Goal: Information Seeking & Learning: Check status

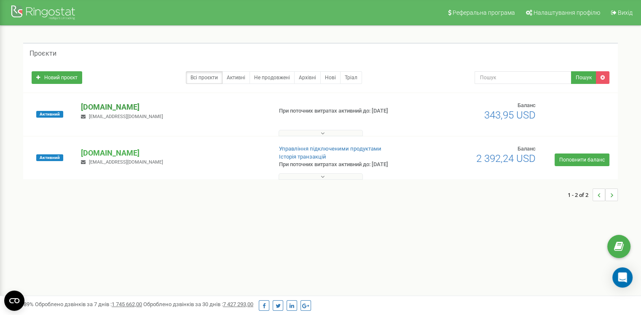
click at [100, 105] on p "[DOMAIN_NAME]" at bounding box center [173, 107] width 184 height 11
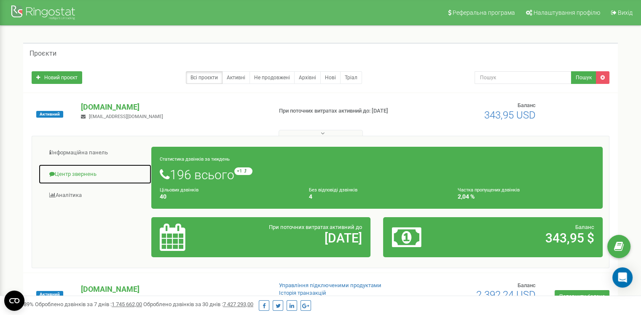
click at [86, 175] on link "Центр звернень" at bounding box center [94, 174] width 113 height 21
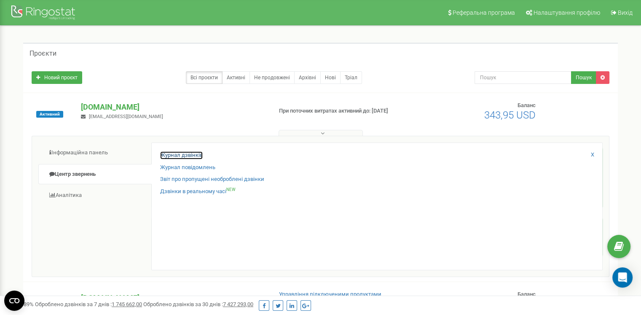
click at [193, 154] on link "Журнал дзвінків" at bounding box center [181, 155] width 43 height 8
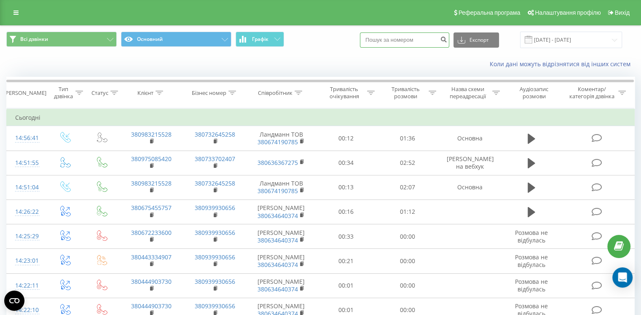
click at [397, 47] on input at bounding box center [404, 39] width 89 height 15
paste input "380504548762"
type input "380504548762"
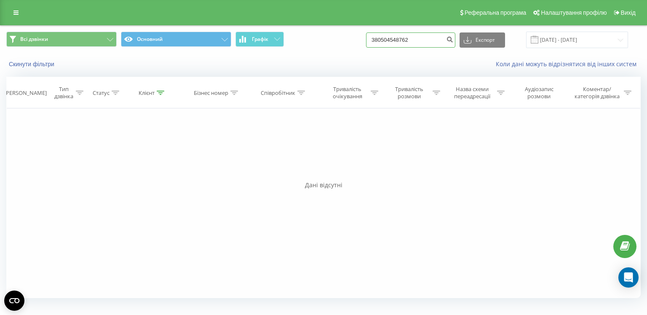
drag, startPoint x: 408, startPoint y: 40, endPoint x: 397, endPoint y: 40, distance: 11.0
click at [406, 40] on input "380504548762" at bounding box center [410, 39] width 89 height 15
click at [392, 39] on input "380504548762" at bounding box center [410, 39] width 89 height 15
type input "0504548762"
drag, startPoint x: 418, startPoint y: 39, endPoint x: 194, endPoint y: 21, distance: 225.3
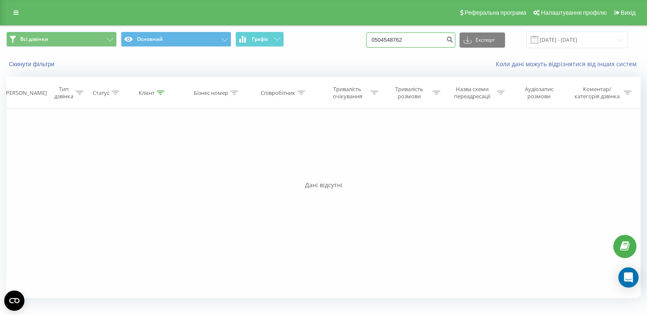
click at [224, 26] on div "Всі дзвінки Основний Графік 0504548762 Експорт .csv .xls .xlsx [DATE] - [DATE]" at bounding box center [323, 40] width 646 height 28
click at [16, 8] on link at bounding box center [15, 13] width 15 height 12
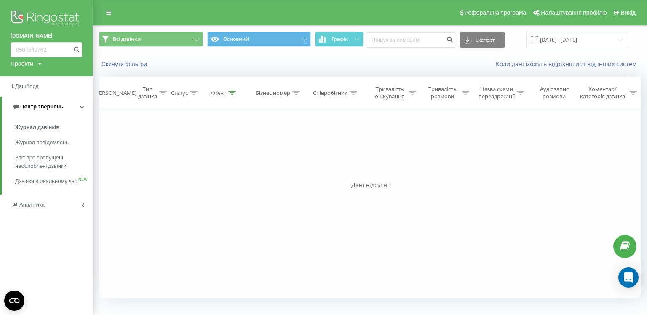
click at [46, 102] on link "Центр звернень" at bounding box center [47, 106] width 91 height 20
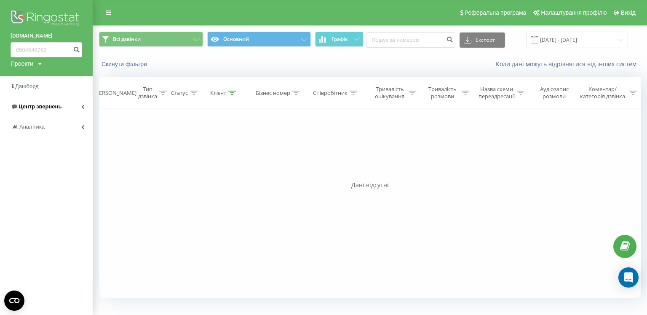
click at [56, 109] on span "Центр звернень" at bounding box center [40, 106] width 43 height 6
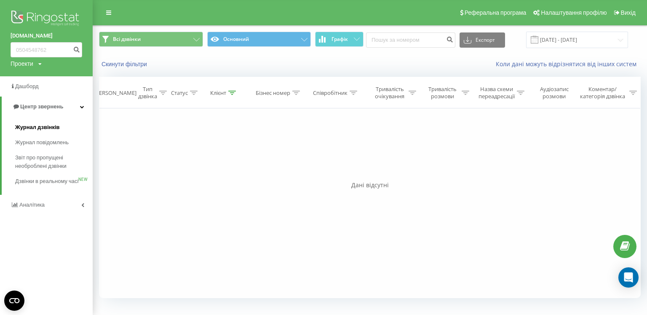
click at [41, 127] on span "Журнал дзвінків" at bounding box center [37, 127] width 45 height 8
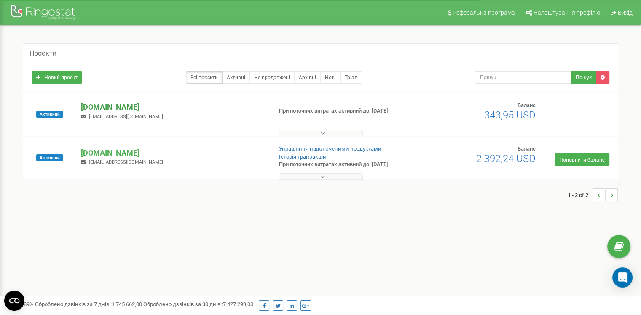
click at [101, 99] on div "Активний adam.ua kh.denysenko@adam.ua При поточних витратах активний до: 30.12.…" at bounding box center [320, 114] width 594 height 43
click at [100, 105] on p "[DOMAIN_NAME]" at bounding box center [173, 107] width 184 height 11
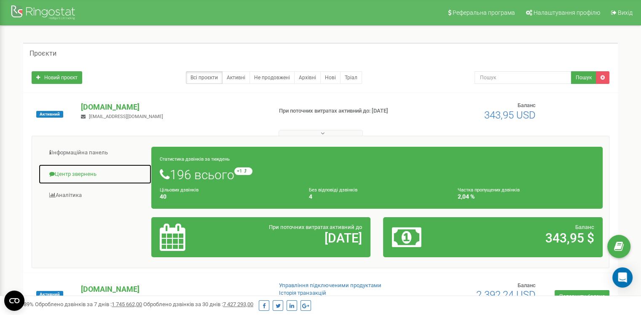
click at [72, 167] on link "Центр звернень" at bounding box center [94, 174] width 113 height 21
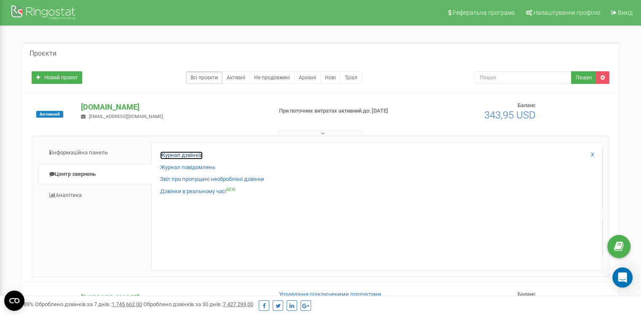
click at [162, 155] on link "Журнал дзвінків" at bounding box center [181, 155] width 43 height 8
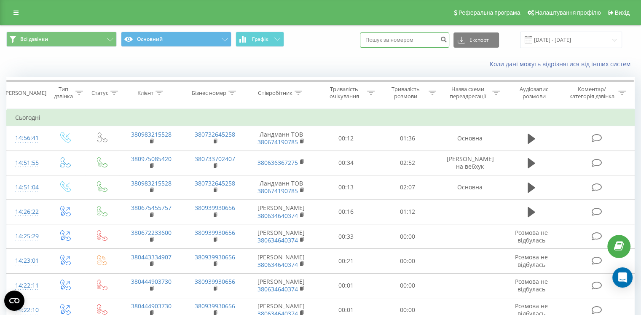
click at [387, 37] on input at bounding box center [404, 39] width 89 height 15
drag, startPoint x: 391, startPoint y: 27, endPoint x: 395, endPoint y: 32, distance: 5.7
click at [392, 28] on div "Всі дзвінки Основний Графік Експорт .csv .xls .xlsx 23.08.2025 - 23.09.2025" at bounding box center [320, 40] width 640 height 28
click at [399, 40] on input at bounding box center [404, 39] width 89 height 15
paste input "380504548762"
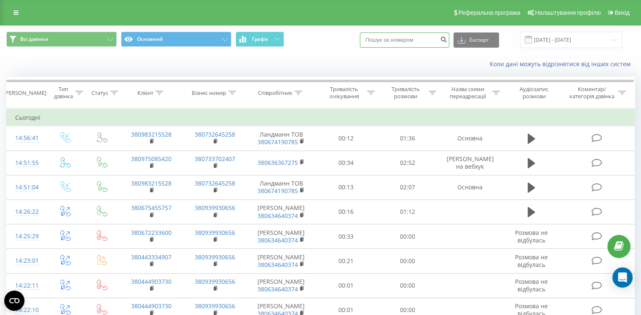
type input "380504548762"
drag, startPoint x: 416, startPoint y: 40, endPoint x: 334, endPoint y: 33, distance: 82.8
click at [333, 33] on div "Всі дзвінки Основний Графік 380504548762 Експорт .csv .xls .xlsx 23.08.2025 - 2…" at bounding box center [320, 40] width 628 height 16
click at [346, 43] on div "Всі дзвінки Основний Графік Експорт .csv .xls .xlsx 23.08.2025 - 23.09.2025" at bounding box center [320, 40] width 628 height 16
click at [389, 40] on input at bounding box center [404, 39] width 89 height 15
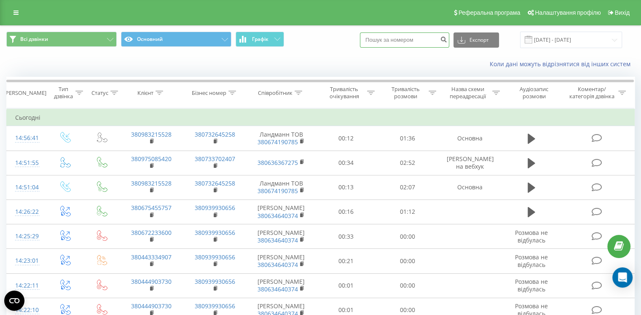
paste input "380504548762"
type input "380504548762"
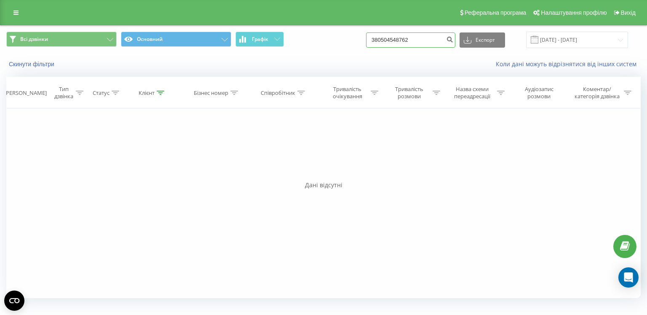
click at [390, 39] on input "380504548762" at bounding box center [410, 39] width 89 height 15
type input "0504548762"
drag, startPoint x: 423, startPoint y: 39, endPoint x: 334, endPoint y: 39, distance: 88.9
click at [334, 39] on div "Всі дзвінки Основний Графік 0504548762 Експорт .csv .xls .xlsx 23.06.2025 - 23.…" at bounding box center [323, 40] width 635 height 16
paste input "454 87"
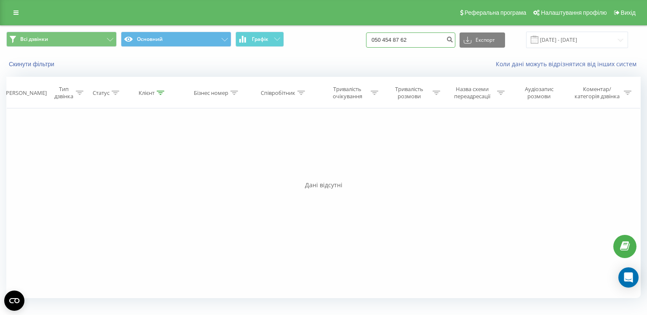
type input "050 454 87 62"
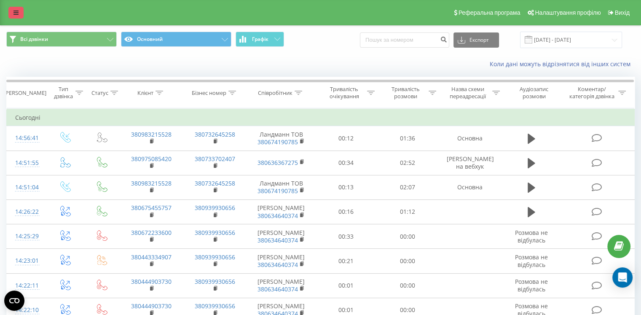
click at [16, 11] on icon at bounding box center [15, 13] width 5 height 6
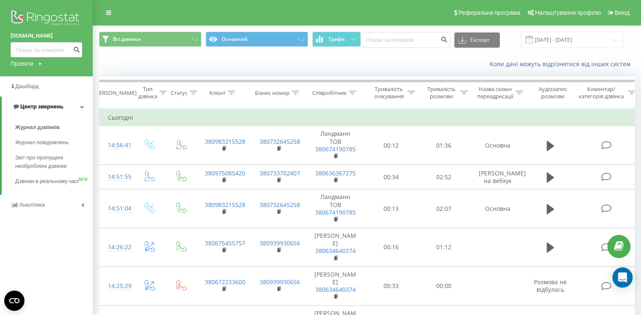
click at [44, 109] on span "Центр звернень" at bounding box center [41, 106] width 43 height 6
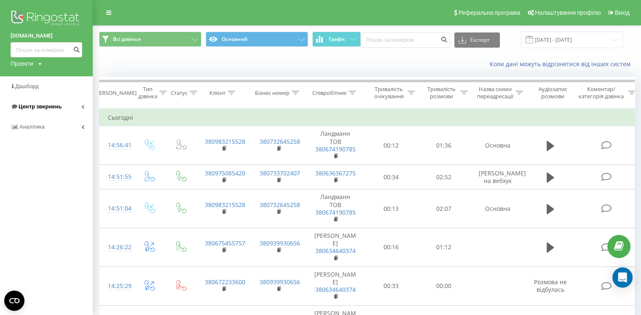
click at [52, 109] on span "Центр звернень" at bounding box center [40, 106] width 43 height 6
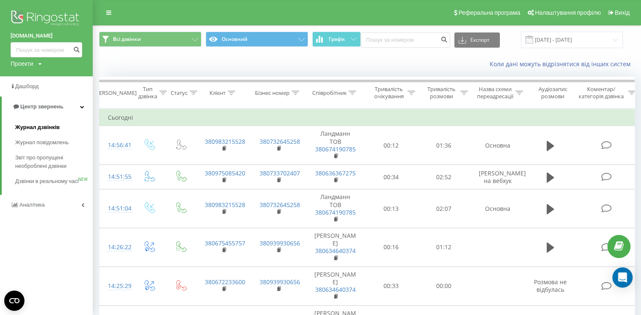
click at [48, 130] on span "Журнал дзвінків" at bounding box center [37, 127] width 45 height 8
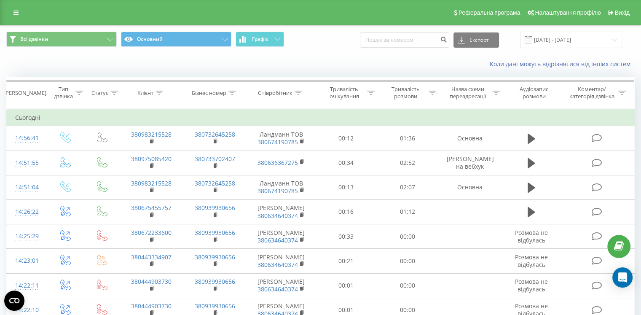
click at [14, 11] on icon at bounding box center [15, 13] width 5 height 6
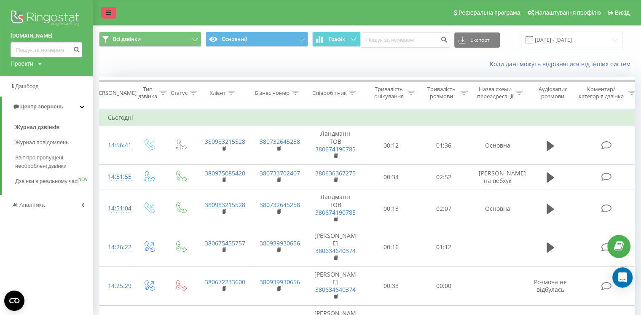
drag, startPoint x: 99, startPoint y: 14, endPoint x: 104, endPoint y: 13, distance: 4.5
click at [103, 13] on div "Реферальна програма Налаштування профілю Вихід" at bounding box center [320, 12] width 641 height 25
click at [104, 12] on link at bounding box center [108, 13] width 15 height 12
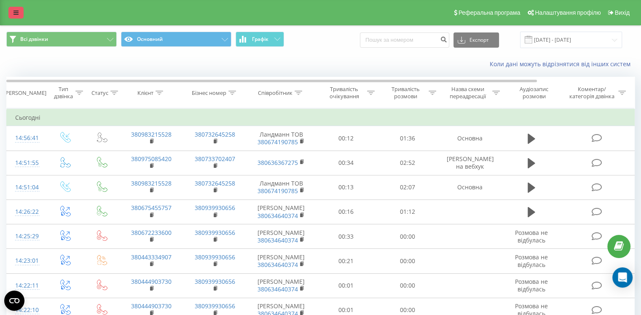
click at [13, 13] on icon at bounding box center [15, 13] width 5 height 6
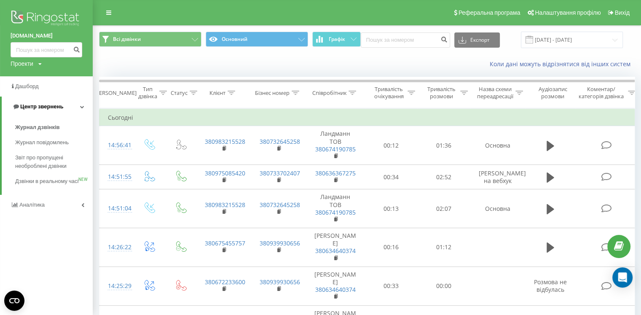
click at [59, 108] on span "Центр звернень" at bounding box center [41, 106] width 43 height 6
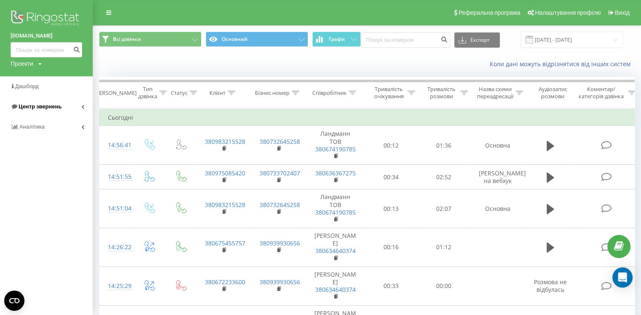
click at [62, 111] on link "Центр звернень" at bounding box center [46, 106] width 93 height 20
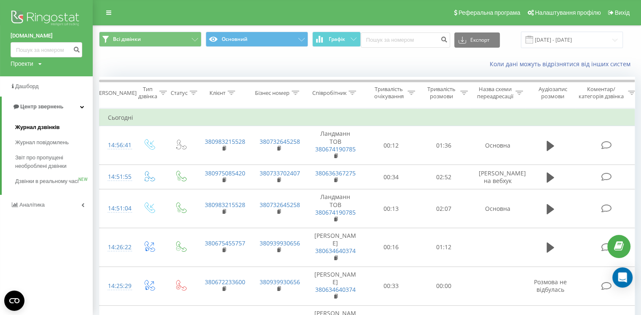
click at [44, 130] on span "Журнал дзвінків" at bounding box center [37, 127] width 45 height 8
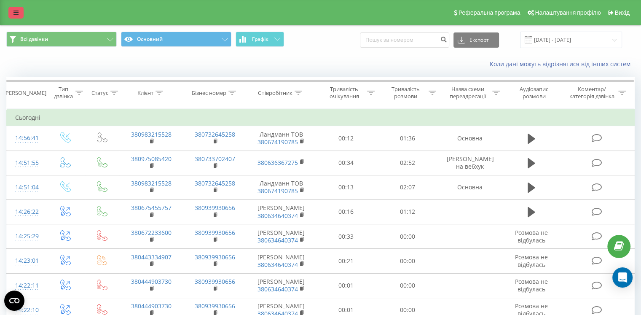
click at [16, 14] on icon at bounding box center [15, 13] width 5 height 6
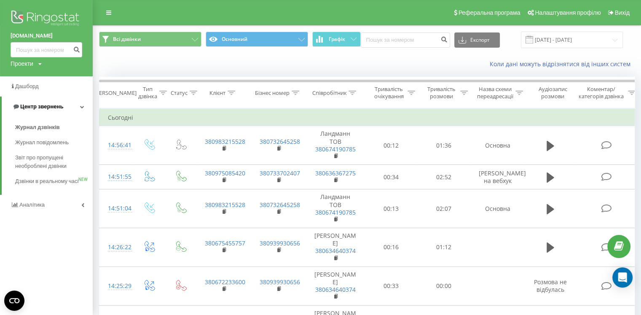
click at [40, 108] on span "Центр звернень" at bounding box center [41, 106] width 43 height 6
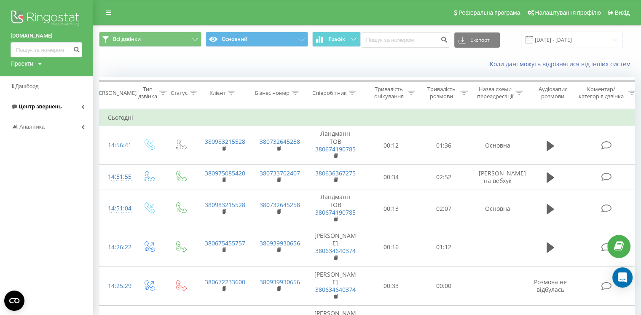
click at [54, 109] on span "Центр звернень" at bounding box center [40, 106] width 43 height 6
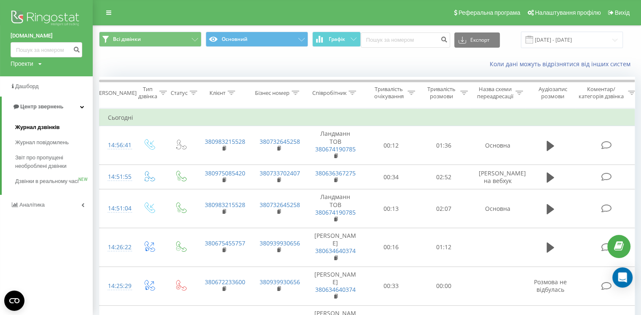
click at [56, 126] on span "Журнал дзвінків" at bounding box center [37, 127] width 45 height 8
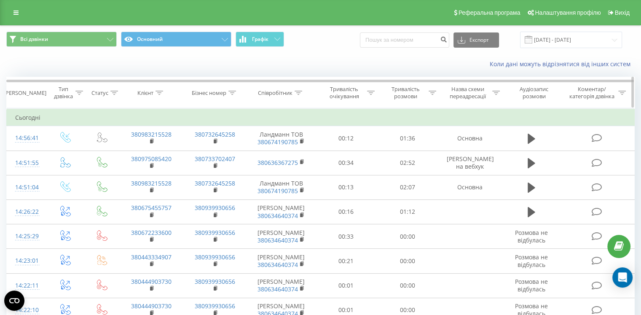
click at [434, 91] on icon at bounding box center [432, 93] width 8 height 4
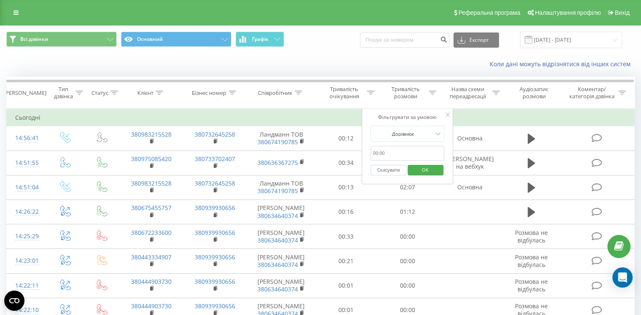
drag, startPoint x: 348, startPoint y: 78, endPoint x: 395, endPoint y: 55, distance: 52.4
click at [350, 78] on div at bounding box center [320, 80] width 628 height 6
click at [589, 35] on input "[DATE] - [DATE]" at bounding box center [571, 40] width 102 height 16
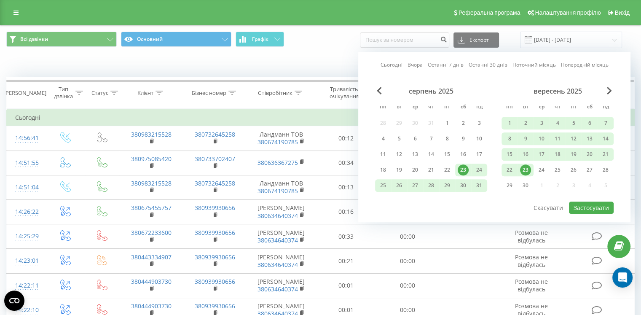
click at [524, 167] on div "23" at bounding box center [525, 169] width 11 height 11
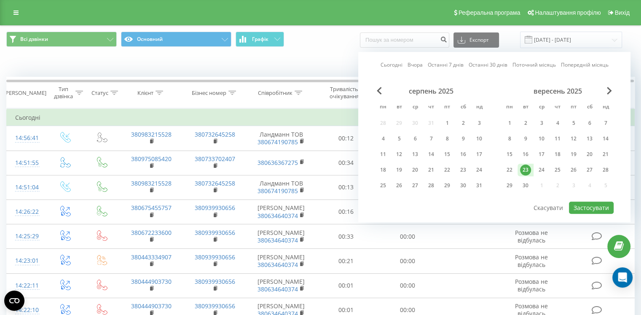
click at [525, 166] on div "23" at bounding box center [525, 169] width 11 height 11
click at [586, 207] on button "Застосувати" at bounding box center [591, 207] width 45 height 12
type input "23.09.2025 - 23.09.2025"
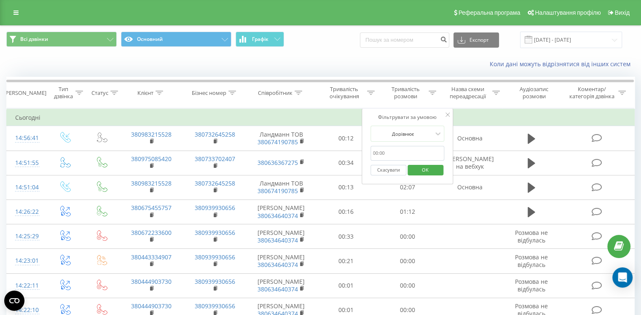
click at [431, 171] on span "OK" at bounding box center [425, 169] width 24 height 13
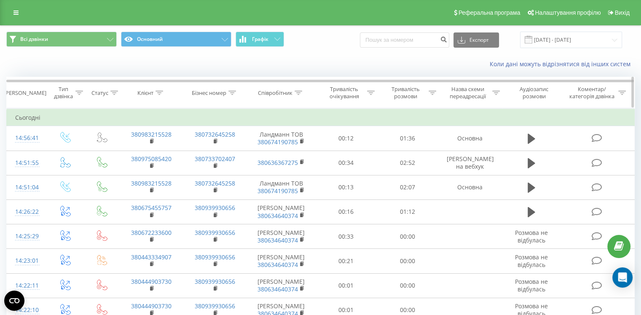
click at [300, 91] on icon at bounding box center [299, 93] width 8 height 4
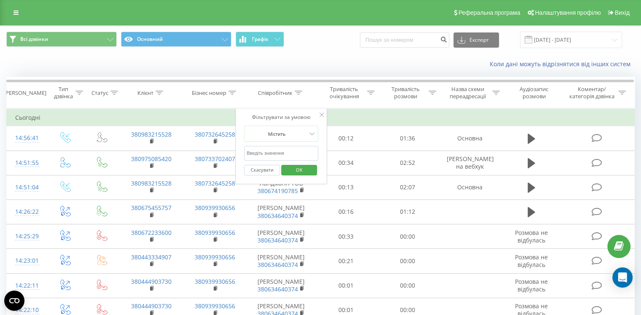
click at [291, 149] on input "text" at bounding box center [281, 153] width 74 height 15
click at [289, 123] on div "Фільтрувати за умовою Містить Скасувати OK" at bounding box center [281, 146] width 92 height 76
drag, startPoint x: 319, startPoint y: 114, endPoint x: 313, endPoint y: 107, distance: 9.0
click at [319, 114] on div "Фільтрувати за умовою Містить Скасувати OK" at bounding box center [281, 146] width 92 height 76
click at [298, 91] on icon at bounding box center [299, 93] width 8 height 4
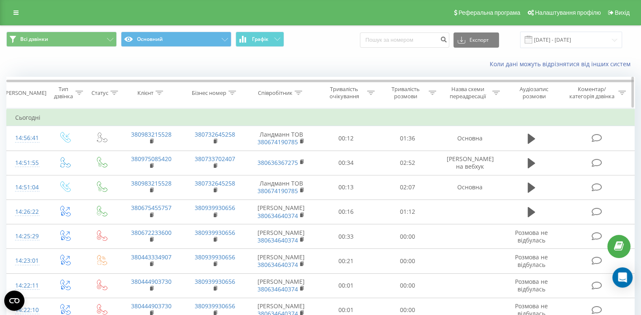
click at [300, 96] on th "Співробітник" at bounding box center [281, 92] width 69 height 31
click at [297, 93] on icon at bounding box center [299, 93] width 8 height 4
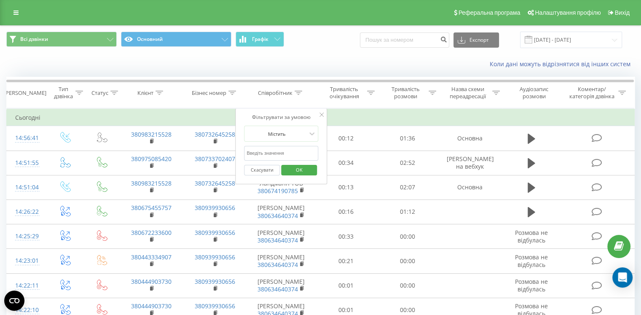
click at [293, 149] on input "text" at bounding box center [281, 153] width 74 height 15
click at [301, 172] on span "OK" at bounding box center [299, 169] width 24 height 13
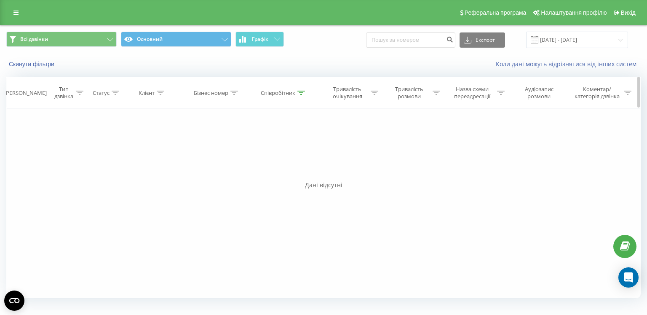
click at [304, 93] on icon at bounding box center [301, 93] width 8 height 4
click at [276, 155] on input "молчано" at bounding box center [284, 153] width 74 height 15
type input "м"
type input "влад"
click at [309, 163] on span "OK" at bounding box center [302, 169] width 24 height 13
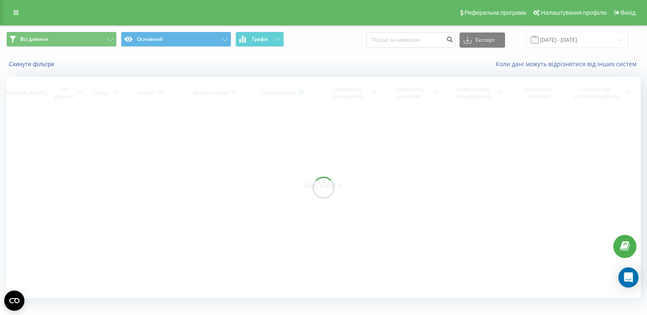
click at [306, 167] on div at bounding box center [323, 187] width 635 height 221
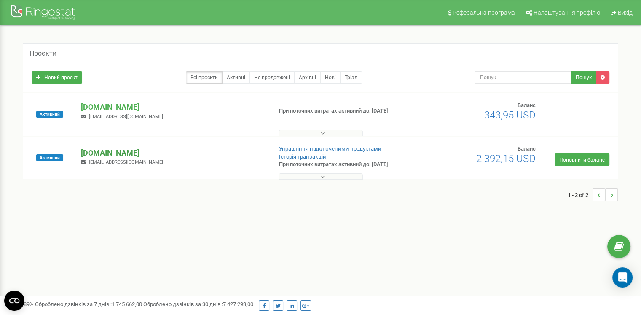
click at [123, 156] on p "[DOMAIN_NAME]" at bounding box center [173, 152] width 184 height 11
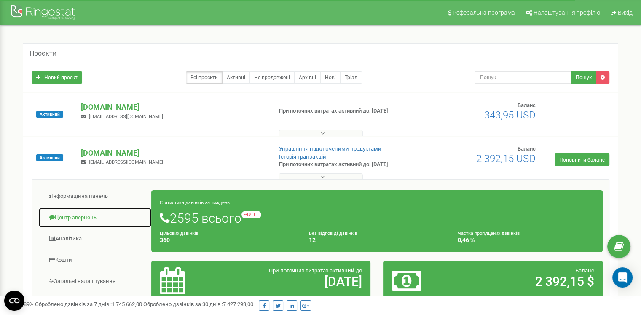
click at [84, 219] on link "Центр звернень" at bounding box center [94, 217] width 113 height 21
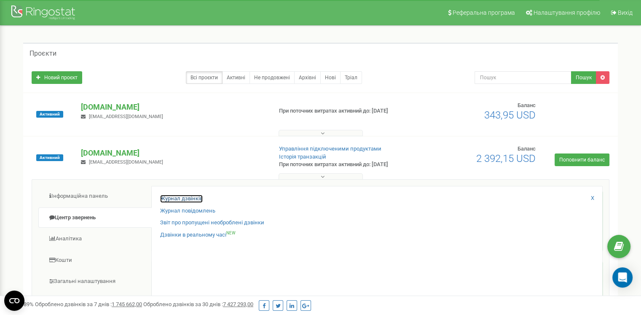
click at [185, 198] on link "Журнал дзвінків" at bounding box center [181, 199] width 43 height 8
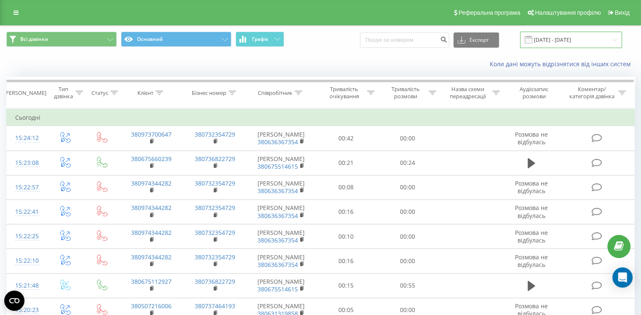
click at [561, 39] on input "23.08.2025 - 23.09.2025" at bounding box center [571, 40] width 102 height 16
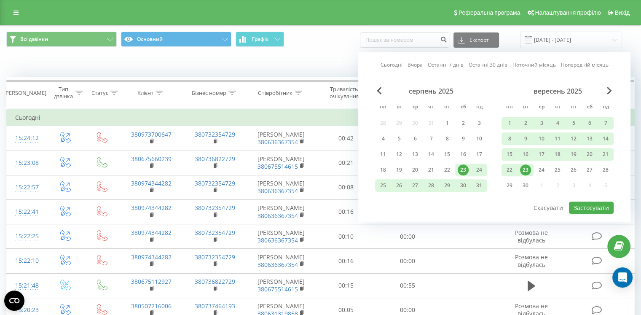
click at [524, 166] on div "23" at bounding box center [525, 169] width 11 height 11
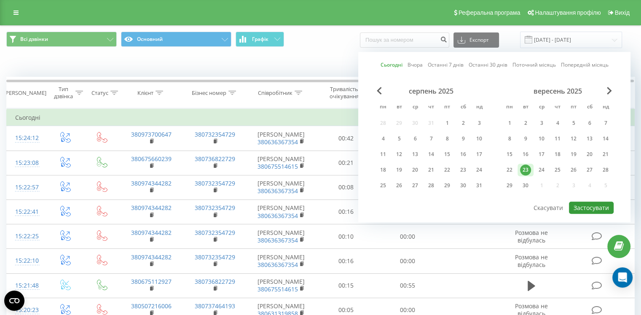
click at [603, 210] on button "Застосувати" at bounding box center [591, 207] width 45 height 12
type input "[DATE] - [DATE]"
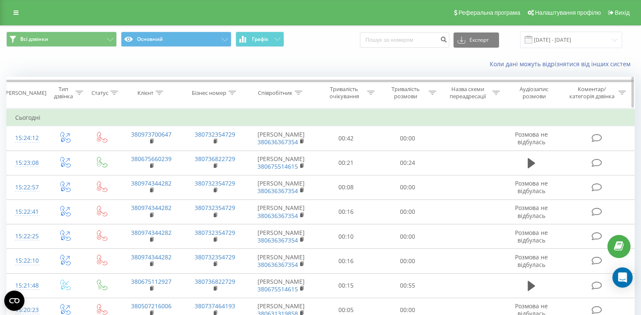
click at [295, 92] on icon at bounding box center [299, 93] width 8 height 4
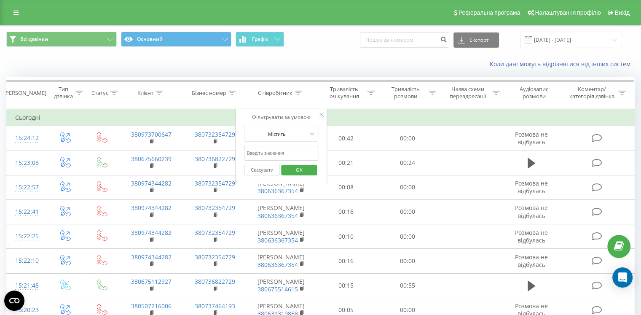
drag, startPoint x: 273, startPoint y: 155, endPoint x: 266, endPoint y: 153, distance: 6.8
click at [270, 155] on input "text" at bounding box center [281, 153] width 74 height 15
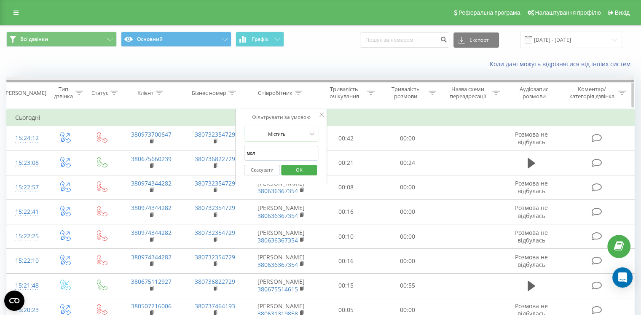
type input "мол"
click at [290, 78] on div at bounding box center [320, 80] width 628 height 6
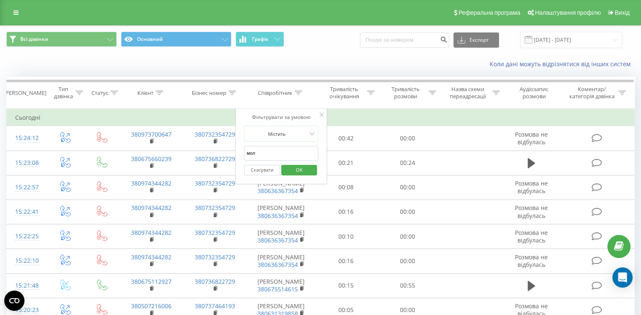
click at [308, 171] on span "OK" at bounding box center [299, 169] width 24 height 13
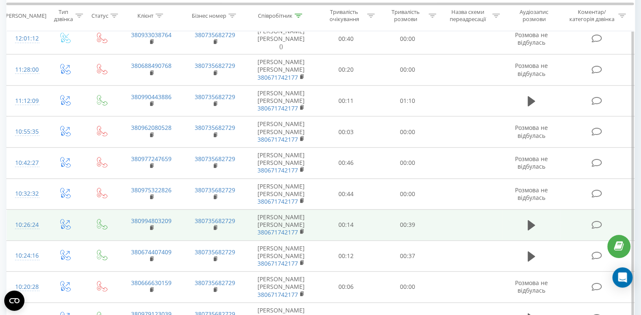
scroll to position [603, 0]
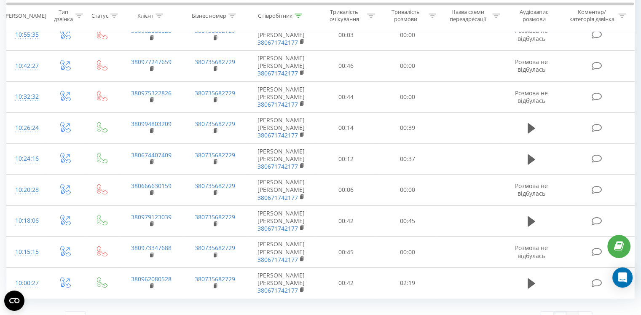
click at [572, 311] on link "2" at bounding box center [572, 317] width 13 height 12
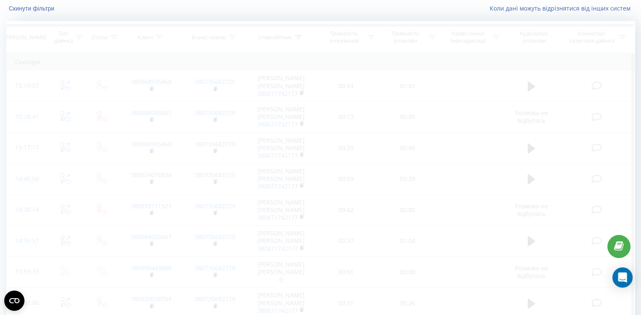
scroll to position [14, 0]
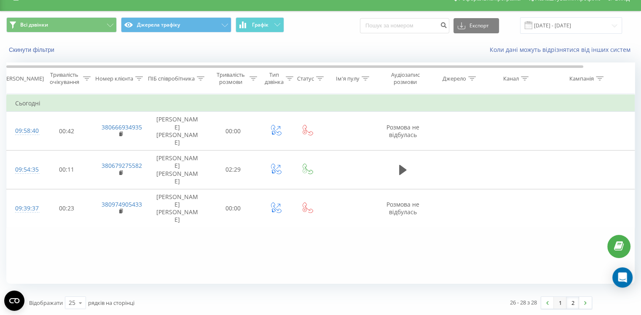
click at [560, 300] on link "1" at bounding box center [560, 303] width 13 height 12
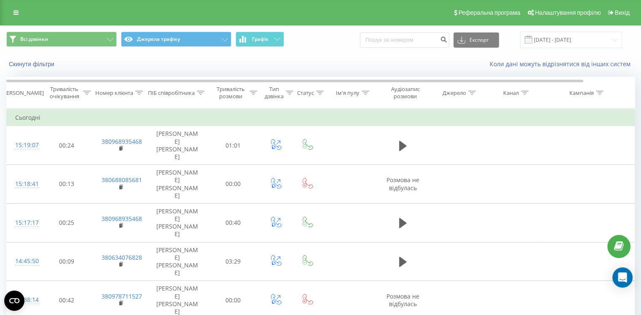
drag, startPoint x: 333, startPoint y: 4, endPoint x: 322, endPoint y: 66, distance: 62.6
click at [322, 66] on div "Коли дані можуть відрізнятися вiд інших систем" at bounding box center [441, 64] width 400 height 8
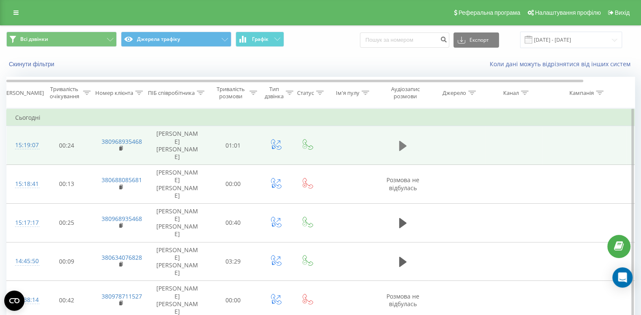
click at [399, 141] on icon at bounding box center [403, 146] width 8 height 10
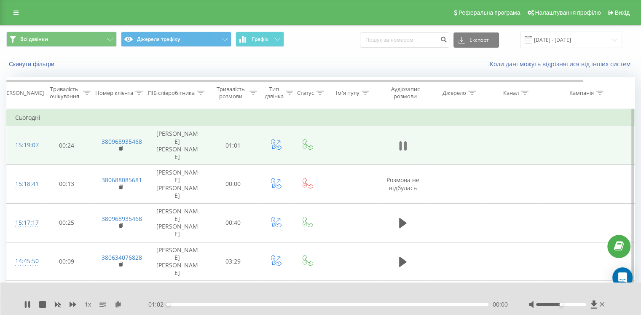
click at [406, 141] on icon at bounding box center [405, 145] width 3 height 9
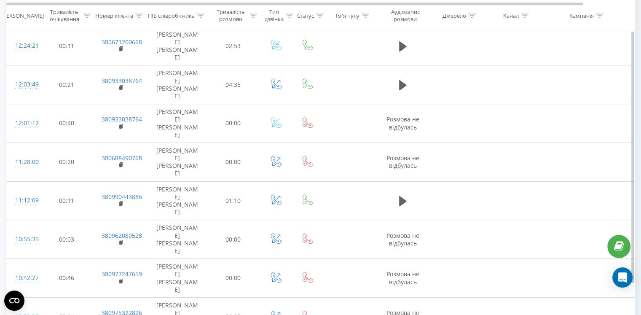
scroll to position [557, 0]
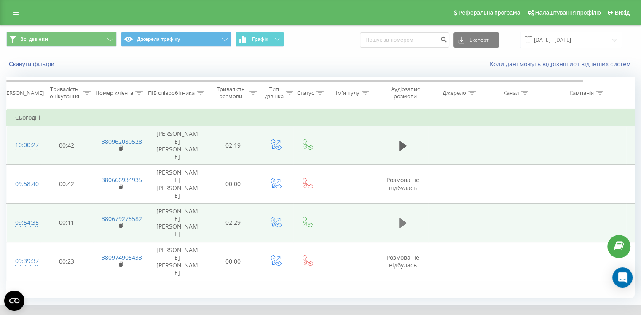
click at [401, 218] on icon at bounding box center [403, 223] width 8 height 10
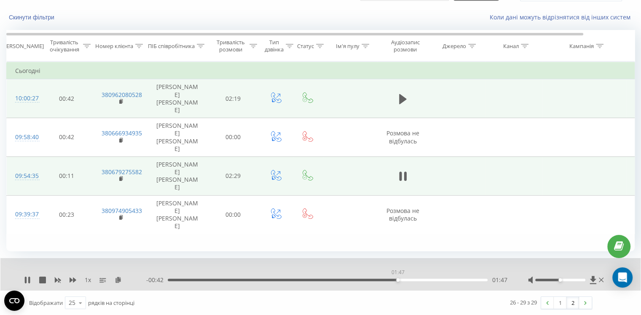
click at [398, 279] on div "01:47" at bounding box center [328, 280] width 320 height 3
click at [482, 282] on div "- 00:11 02:18 02:18" at bounding box center [326, 280] width 361 height 8
click at [477, 282] on div "- 00:11 02:18 02:18" at bounding box center [326, 280] width 361 height 8
click at [482, 276] on div "- 00:11 02:18 02:18" at bounding box center [326, 280] width 361 height 8
click at [479, 280] on div "02:25" at bounding box center [328, 280] width 320 height 3
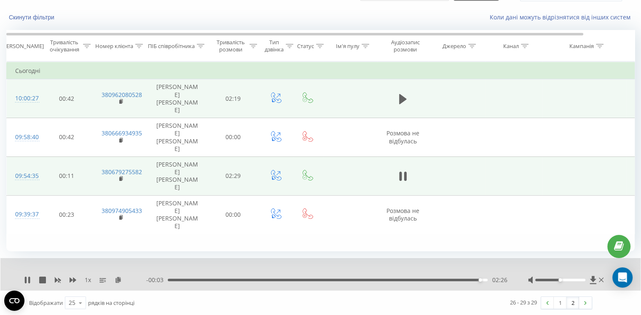
click at [479, 277] on div "- 00:03 02:26 02:26" at bounding box center [326, 280] width 361 height 8
click at [401, 94] on icon at bounding box center [403, 99] width 8 height 10
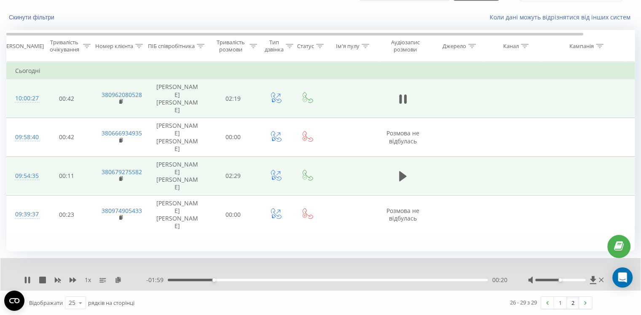
click at [463, 283] on div "- 01:59 00:20 00:20" at bounding box center [326, 280] width 361 height 8
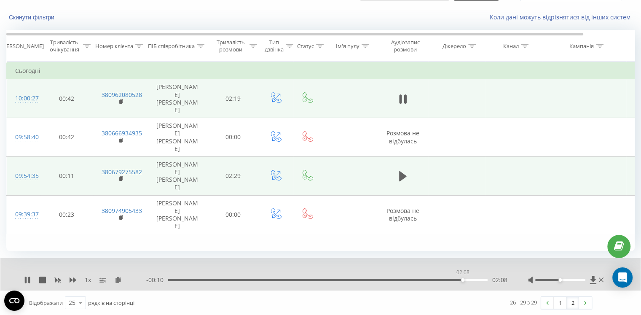
click at [463, 279] on div "02:08" at bounding box center [328, 280] width 320 height 3
click at [25, 281] on icon at bounding box center [26, 279] width 2 height 7
click at [562, 300] on link "1" at bounding box center [560, 303] width 13 height 12
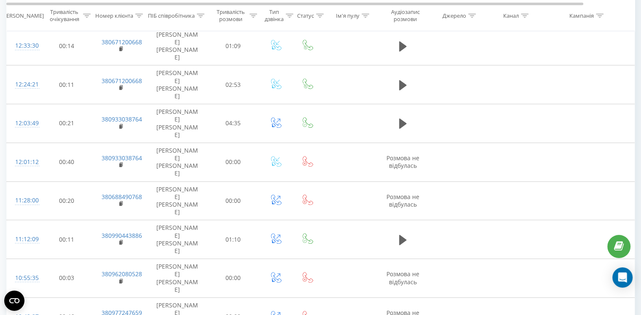
scroll to position [557, 0]
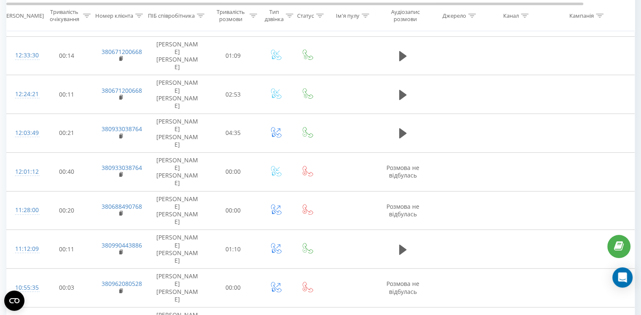
drag, startPoint x: 402, startPoint y: 194, endPoint x: 404, endPoint y: 187, distance: 7.6
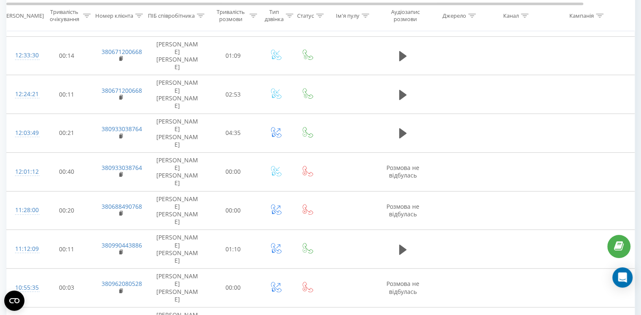
drag, startPoint x: 397, startPoint y: 196, endPoint x: 395, endPoint y: 201, distance: 4.9
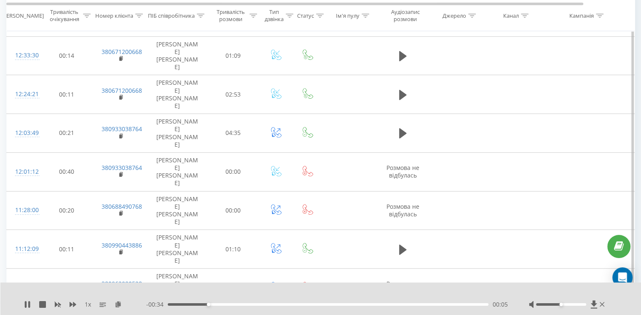
scroll to position [473, 0]
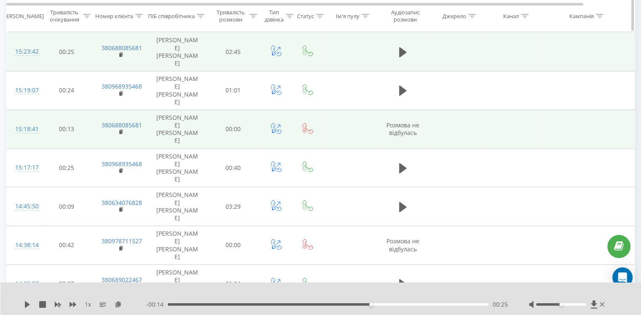
scroll to position [0, 0]
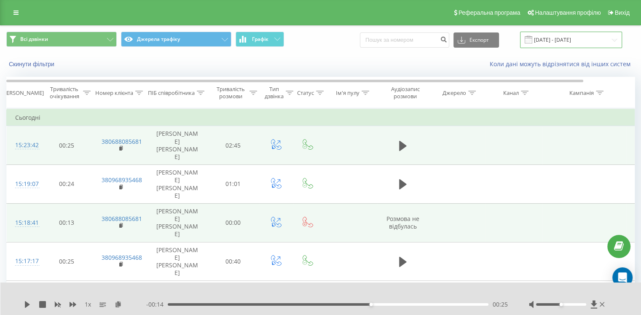
click at [604, 39] on input "[DATE] - [DATE]" at bounding box center [571, 40] width 102 height 16
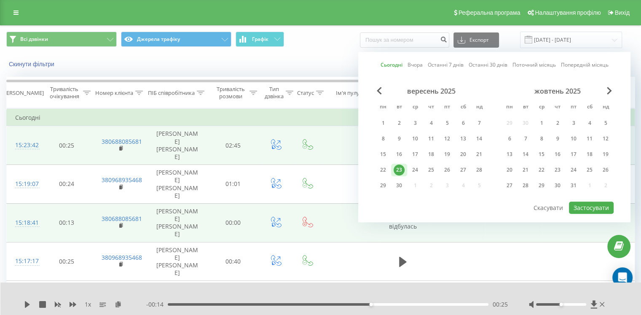
click at [395, 169] on div "23" at bounding box center [399, 169] width 11 height 11
click at [598, 204] on button "Застосувати" at bounding box center [591, 207] width 45 height 12
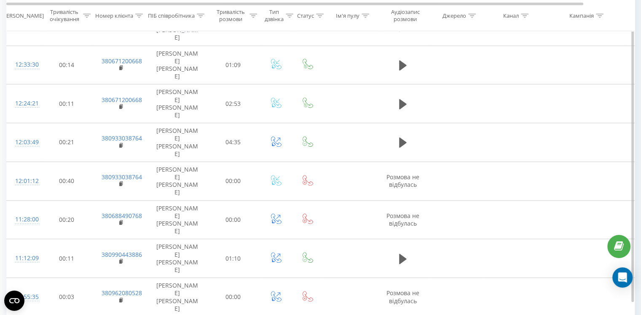
scroll to position [525, 0]
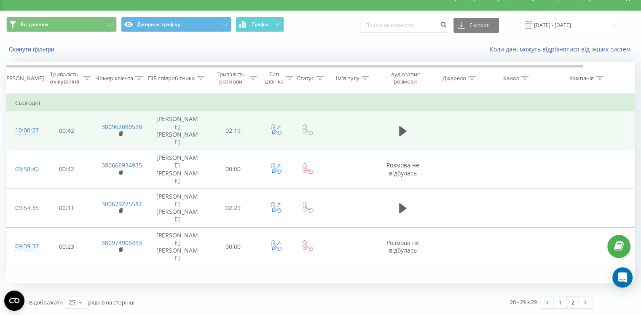
scroll to position [14, 0]
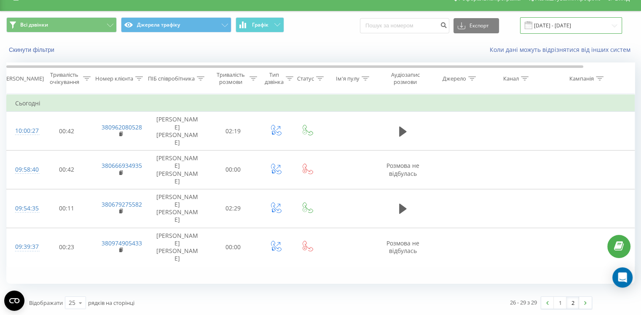
click at [586, 25] on input "[DATE] - [DATE]" at bounding box center [571, 25] width 102 height 16
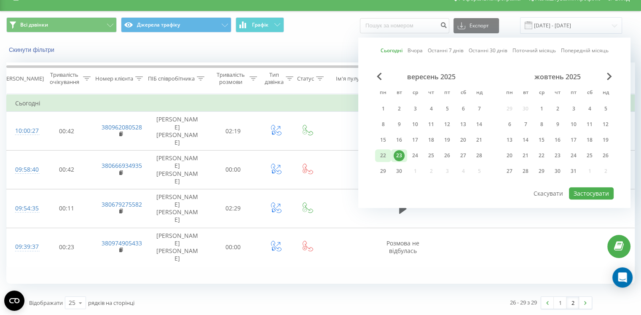
click at [379, 151] on div "22" at bounding box center [383, 155] width 11 height 11
click at [578, 191] on button "Застосувати" at bounding box center [591, 193] width 45 height 12
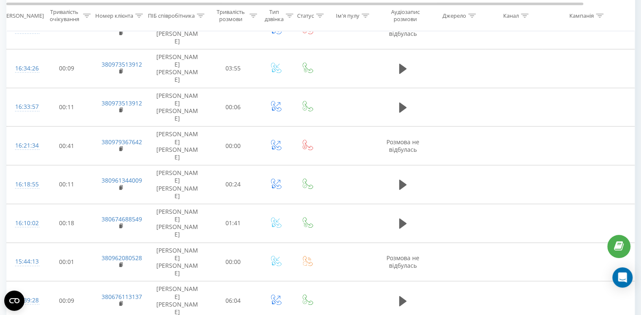
scroll to position [538, 0]
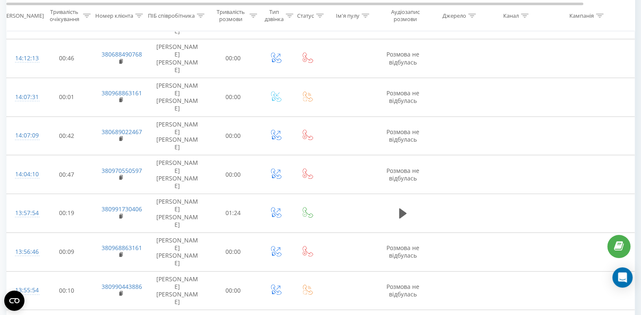
scroll to position [531, 0]
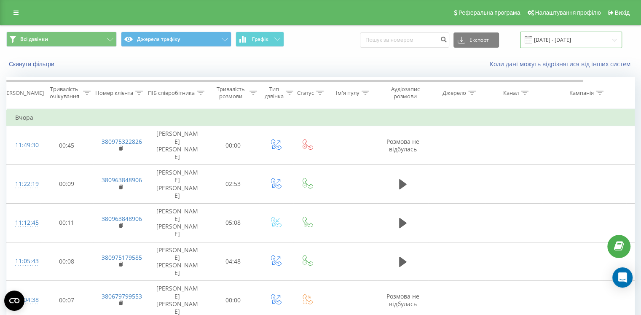
click at [571, 36] on input "22.09.2025 - 22.09.2025" at bounding box center [571, 40] width 102 height 16
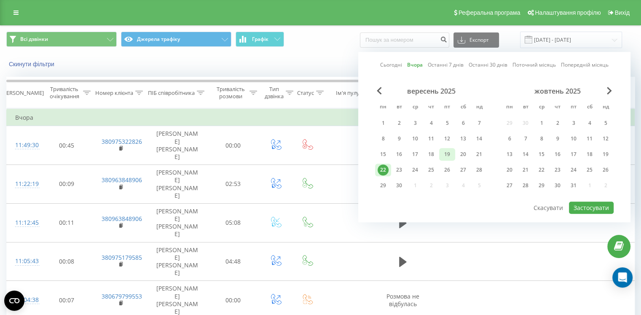
click at [447, 150] on div "19" at bounding box center [447, 154] width 11 height 11
click at [591, 208] on button "Застосувати" at bounding box center [591, 207] width 45 height 12
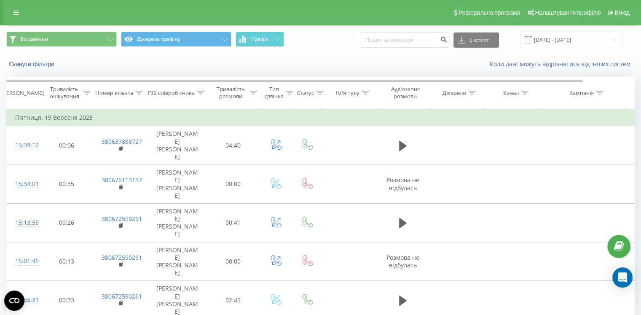
click at [567, 28] on div "Всі дзвінки Джерела трафіку Графік Експорт .csv .xls .xlsx 19.09.2025 - 19.09.2…" at bounding box center [320, 40] width 640 height 28
click at [568, 34] on input "19.09.2025 - 19.09.2025" at bounding box center [571, 40] width 102 height 16
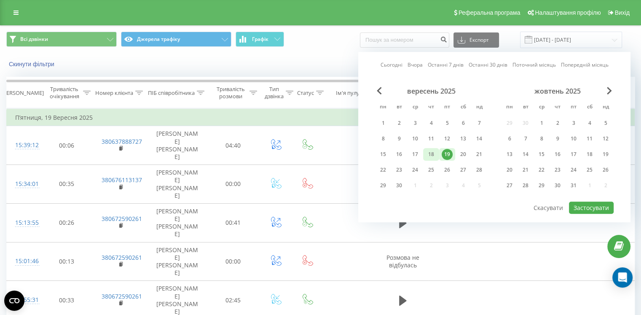
click at [431, 153] on div "18" at bounding box center [431, 154] width 11 height 11
click at [594, 207] on button "Застосувати" at bounding box center [591, 207] width 45 height 12
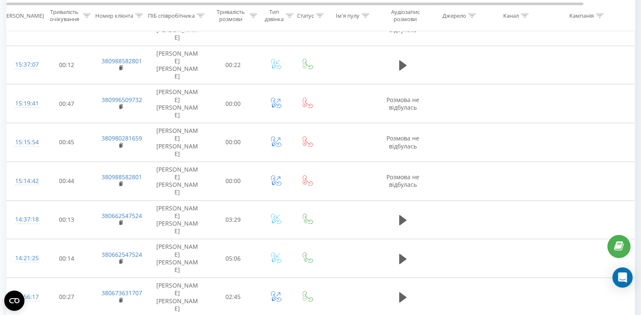
scroll to position [531, 0]
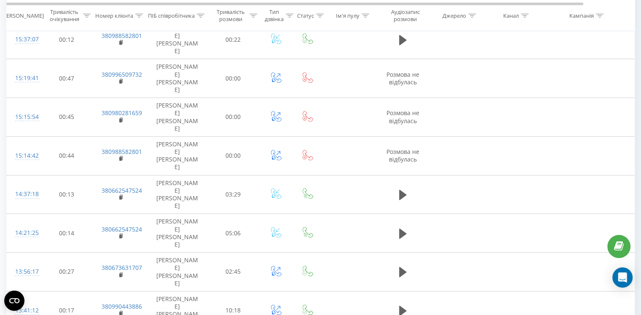
drag, startPoint x: 573, startPoint y: 304, endPoint x: 566, endPoint y: 302, distance: 6.9
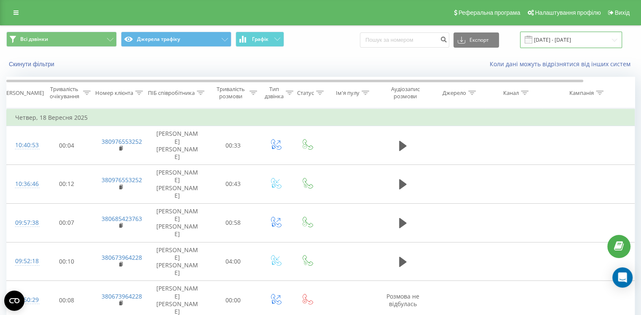
click at [560, 36] on input "18.09.2025 - 18.09.2025" at bounding box center [571, 40] width 102 height 16
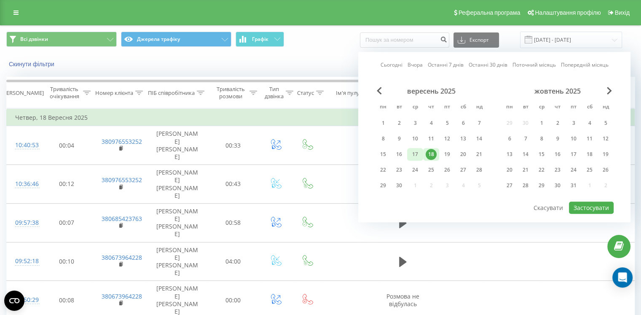
click at [414, 153] on div "17" at bounding box center [415, 154] width 11 height 11
click at [592, 204] on button "Застосувати" at bounding box center [591, 207] width 45 height 12
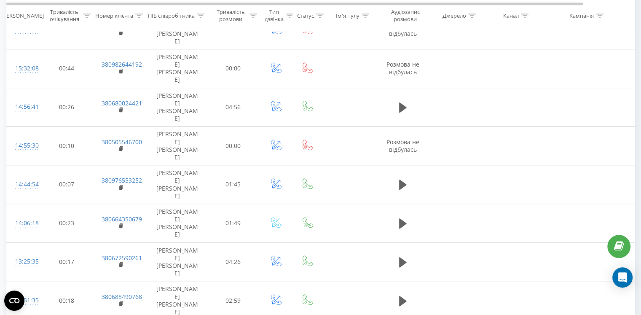
scroll to position [518, 0]
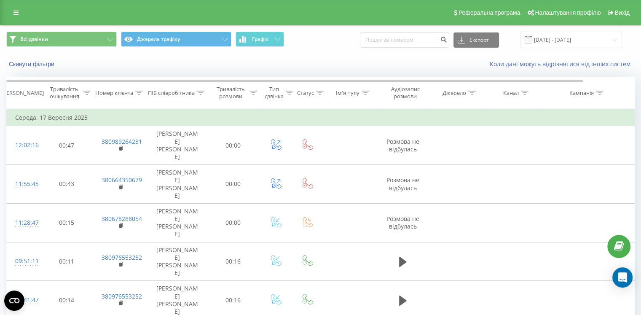
click at [580, 29] on div "Всі дзвінки Джерела трафіку Графік Експорт .csv .xls .xlsx 17.09.2025 - 17.09.2…" at bounding box center [320, 40] width 640 height 28
click at [583, 36] on input "17.09.2025 - 17.09.2025" at bounding box center [571, 40] width 102 height 16
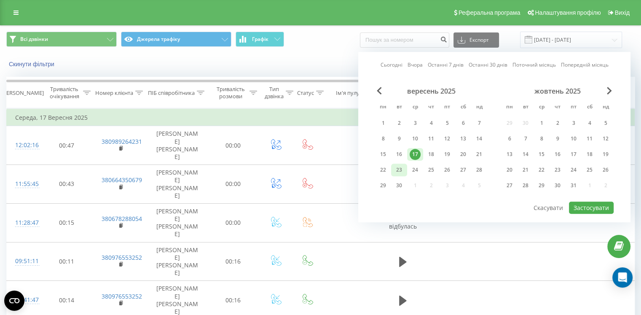
click at [396, 168] on div "23" at bounding box center [399, 169] width 11 height 11
click at [597, 203] on button "Застосувати" at bounding box center [591, 207] width 45 height 12
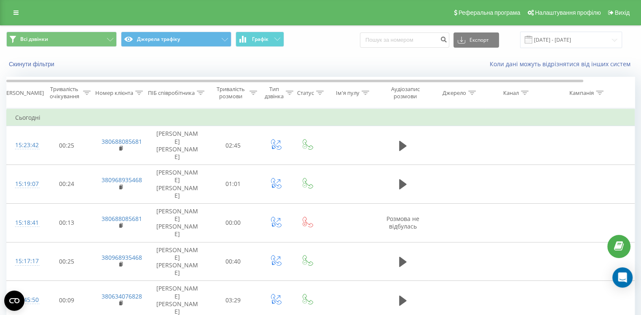
click at [599, 49] on div "Всі дзвінки Джерела трафіку Графік Експорт .csv .xls .xlsx 23.09.2025 - 23.09.2…" at bounding box center [320, 40] width 640 height 28
click at [594, 41] on input "[DATE] - [DATE]" at bounding box center [571, 40] width 102 height 16
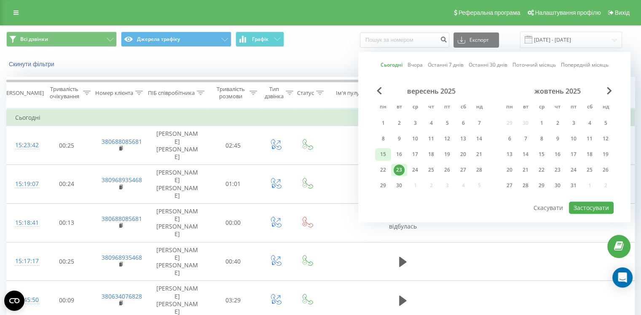
click at [384, 155] on div "15" at bounding box center [383, 154] width 11 height 11
click at [597, 201] on button "Застосувати" at bounding box center [591, 207] width 45 height 12
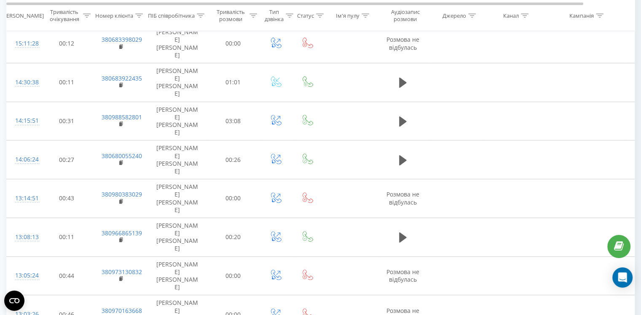
scroll to position [544, 0]
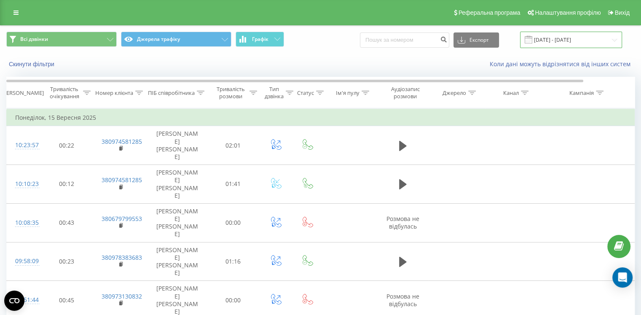
click at [566, 40] on input "15.09.2025 - 15.09.2025" at bounding box center [571, 40] width 102 height 16
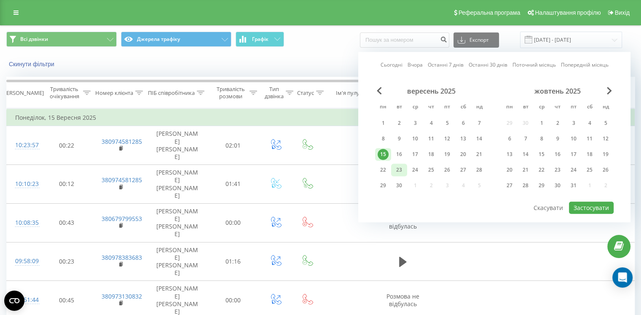
click at [394, 169] on div "23" at bounding box center [399, 169] width 11 height 11
click at [601, 206] on button "Застосувати" at bounding box center [591, 207] width 45 height 12
type input "[DATE] - [DATE]"
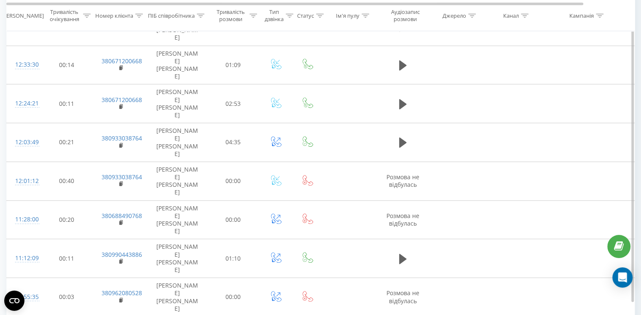
scroll to position [525, 0]
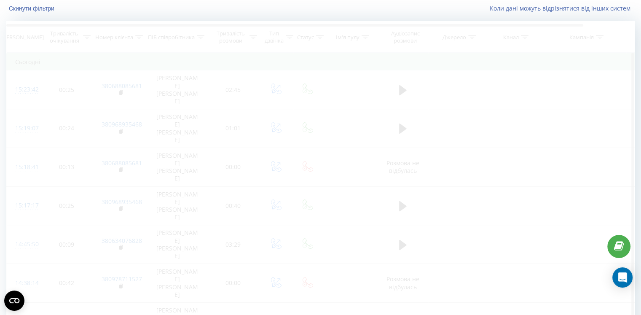
scroll to position [14, 0]
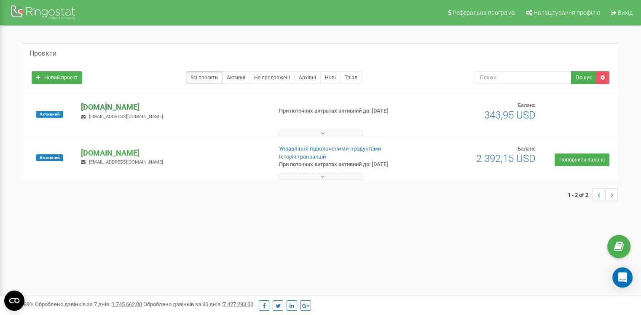
click at [104, 105] on p "[DOMAIN_NAME]" at bounding box center [173, 107] width 184 height 11
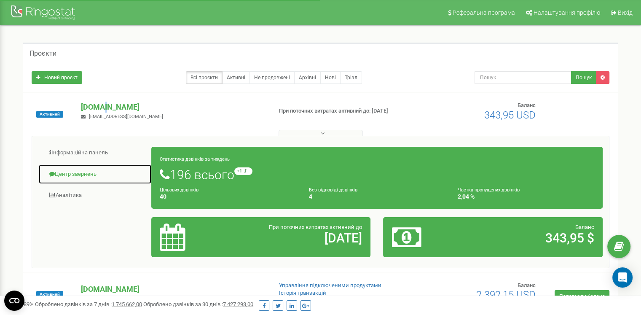
click at [88, 175] on link "Центр звернень" at bounding box center [94, 174] width 113 height 21
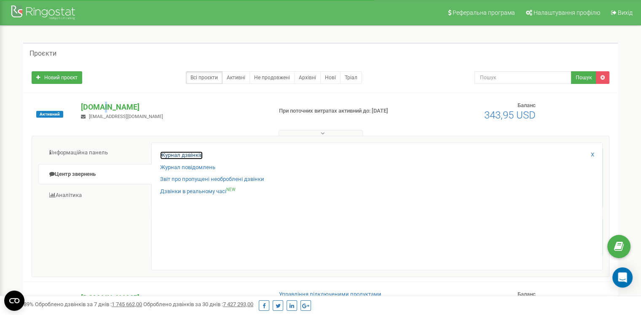
click at [184, 154] on link "Журнал дзвінків" at bounding box center [181, 155] width 43 height 8
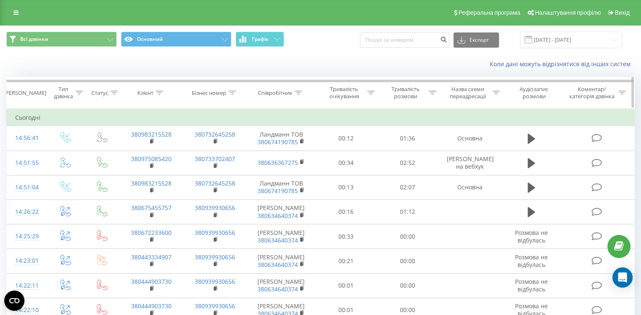
click at [296, 93] on icon at bounding box center [299, 93] width 8 height 4
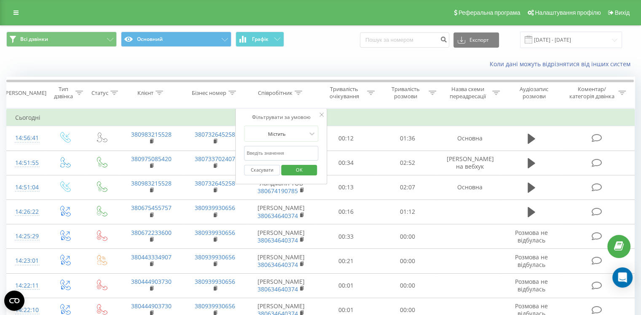
click at [271, 154] on input "text" at bounding box center [281, 153] width 74 height 15
click at [603, 40] on input "[DATE] - [DATE]" at bounding box center [571, 40] width 102 height 16
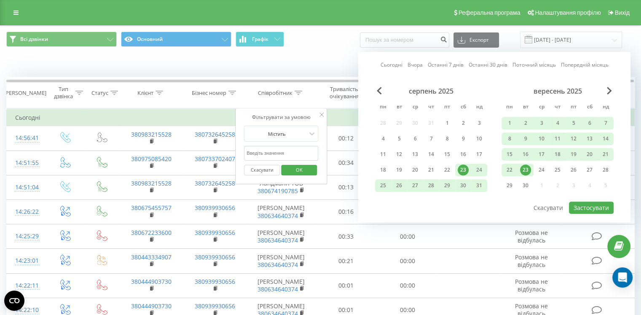
click at [522, 166] on div "23" at bounding box center [525, 169] width 11 height 11
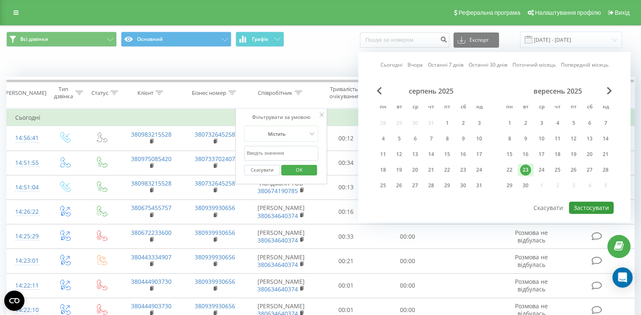
click at [587, 205] on button "Застосувати" at bounding box center [591, 207] width 45 height 12
type input "[DATE] - [DATE]"
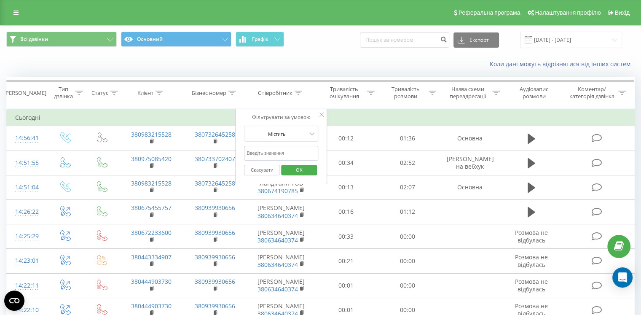
click at [268, 147] on input "text" at bounding box center [281, 153] width 74 height 15
type input "огі"
click at [303, 170] on span "OK" at bounding box center [299, 169] width 24 height 13
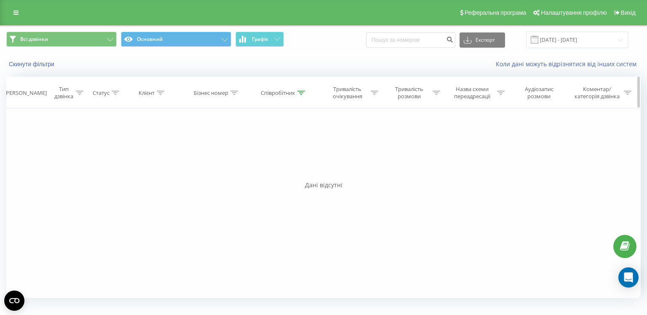
click at [303, 91] on icon at bounding box center [301, 93] width 8 height 4
click at [284, 154] on input "огі" at bounding box center [284, 153] width 74 height 15
drag, startPoint x: 277, startPoint y: 154, endPoint x: 241, endPoint y: 159, distance: 35.8
click at [237, 156] on div "Фільтрувати за умовою Дорівнює Введіть значення Скасувати OK Фільтрувати за умо…" at bounding box center [323, 203] width 635 height 190
click at [299, 167] on span "OK" at bounding box center [302, 169] width 24 height 13
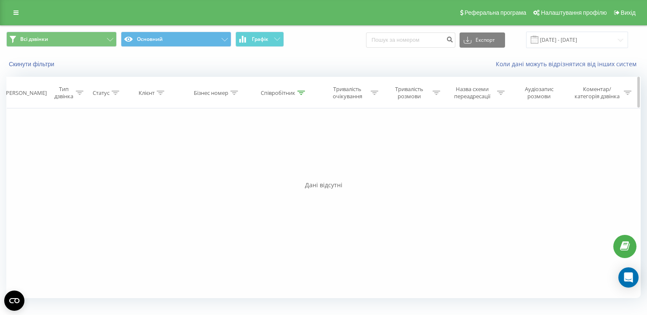
drag, startPoint x: 300, startPoint y: 102, endPoint x: 304, endPoint y: 95, distance: 7.7
click at [300, 100] on th "Співробітник" at bounding box center [284, 92] width 70 height 31
click at [306, 92] on div "Співробітник" at bounding box center [284, 92] width 70 height 7
click at [264, 171] on button "Скасувати" at bounding box center [265, 170] width 36 height 11
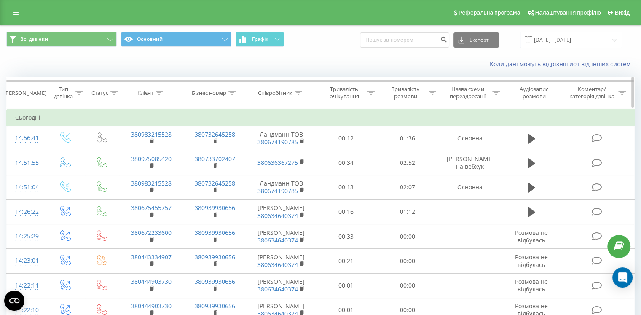
click at [301, 89] on div at bounding box center [299, 92] width 8 height 7
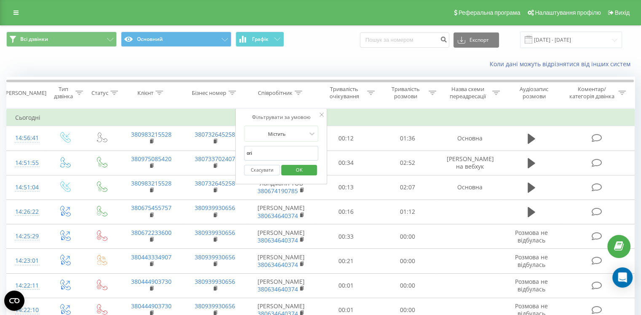
click at [272, 148] on input "огі" at bounding box center [281, 153] width 74 height 15
type input "л"
type input "о"
type input "огі"
click at [289, 169] on span "OK" at bounding box center [299, 169] width 24 height 13
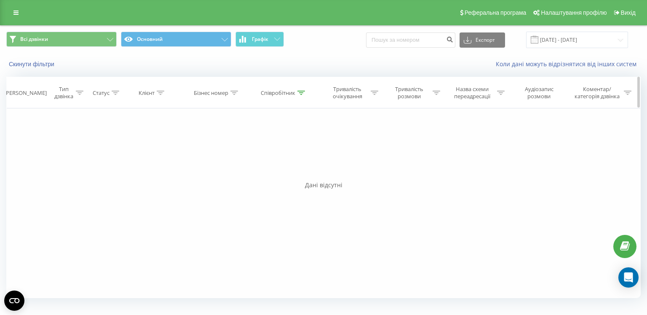
drag, startPoint x: 305, startPoint y: 93, endPoint x: 300, endPoint y: 93, distance: 5.1
click at [300, 93] on icon at bounding box center [301, 93] width 8 height 4
click at [260, 168] on button "Скасувати" at bounding box center [265, 170] width 36 height 11
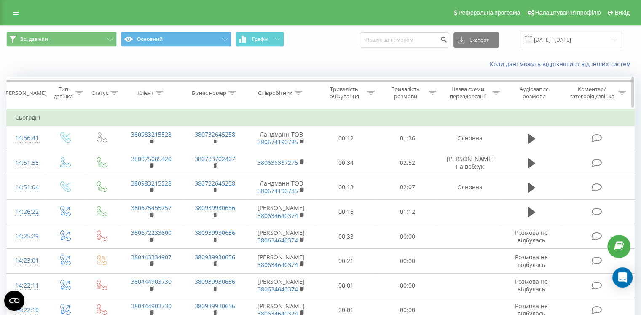
click at [301, 91] on icon at bounding box center [299, 93] width 8 height 4
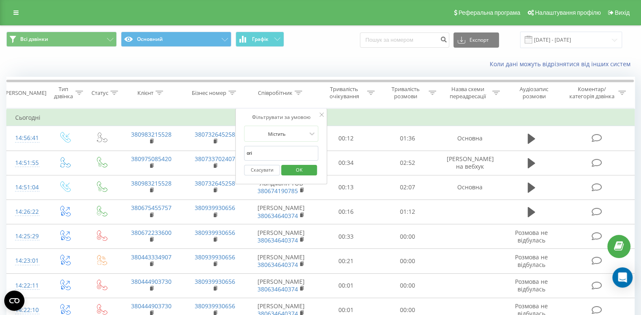
click at [270, 154] on input "огі" at bounding box center [281, 153] width 74 height 15
type input "огі"
click at [290, 169] on span "OK" at bounding box center [299, 169] width 24 height 13
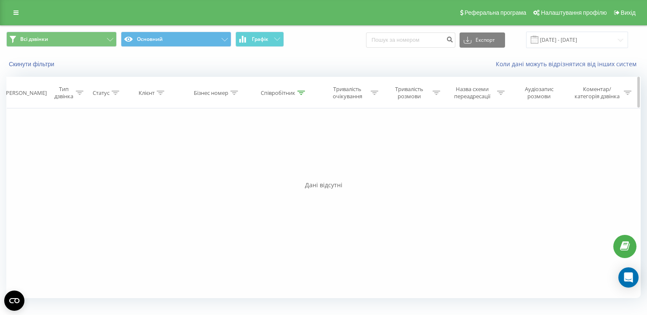
click at [303, 92] on icon at bounding box center [301, 93] width 8 height 4
click at [264, 166] on button "Скасувати" at bounding box center [265, 170] width 36 height 11
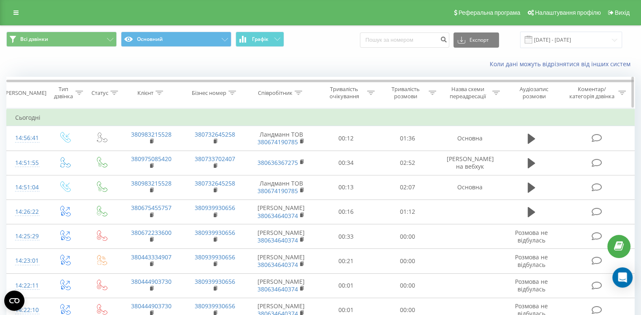
click at [293, 95] on div "Співробітник" at bounding box center [280, 92] width 44 height 7
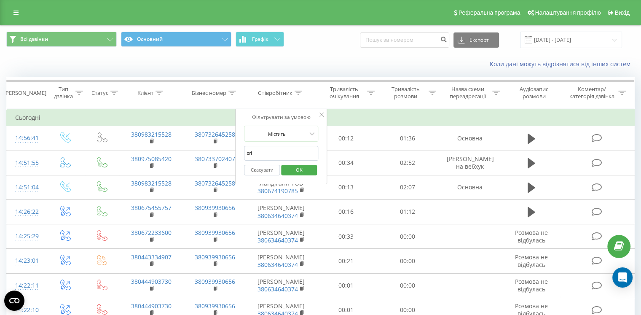
click at [293, 152] on input "огі" at bounding box center [281, 153] width 74 height 15
type input "олена"
click at [302, 167] on span "OK" at bounding box center [299, 169] width 24 height 13
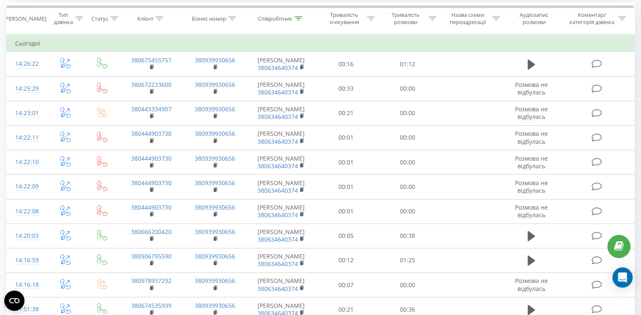
scroll to position [32, 0]
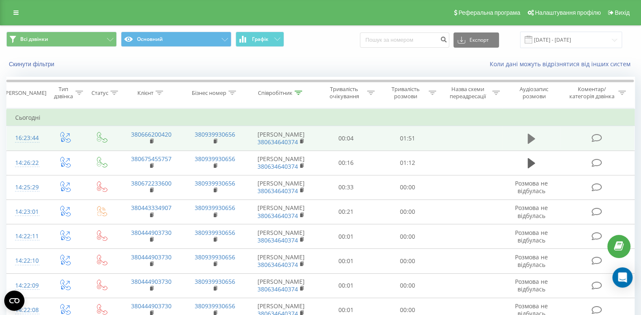
click at [526, 139] on button at bounding box center [531, 138] width 13 height 13
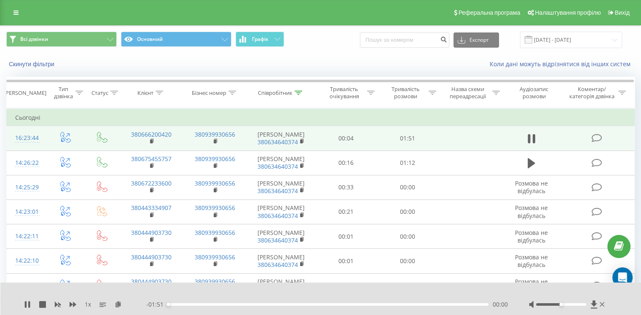
click at [211, 302] on div "- 01:51 00:00 00:00" at bounding box center [327, 304] width 362 height 8
click at [214, 304] on div "00:00" at bounding box center [328, 304] width 321 height 3
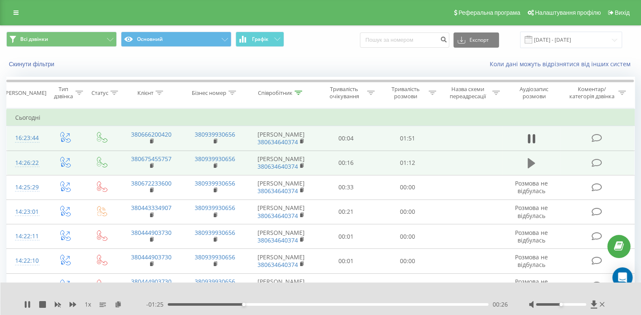
click at [530, 164] on icon at bounding box center [532, 163] width 8 height 10
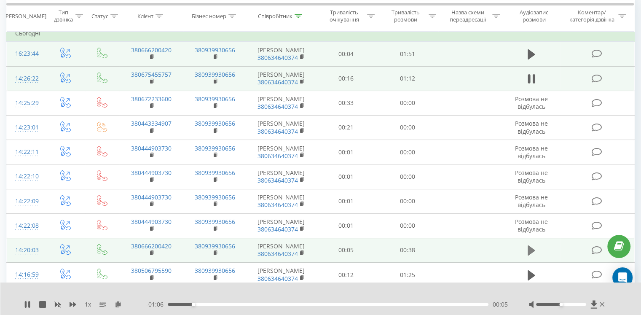
click at [531, 251] on icon at bounding box center [532, 250] width 8 height 10
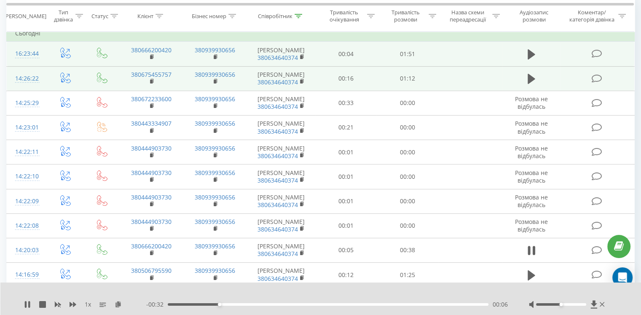
click at [299, 303] on div "00:06" at bounding box center [328, 304] width 321 height 3
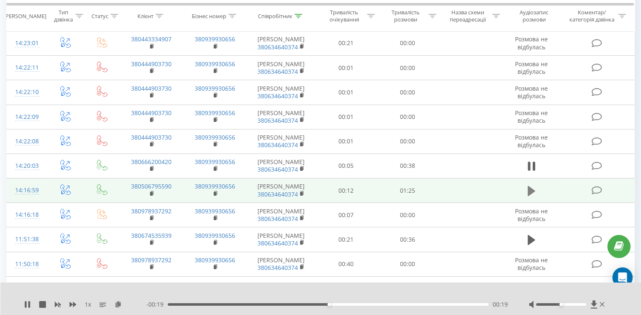
click at [531, 189] on icon at bounding box center [532, 190] width 8 height 10
click at [305, 305] on div "00:36" at bounding box center [328, 304] width 321 height 3
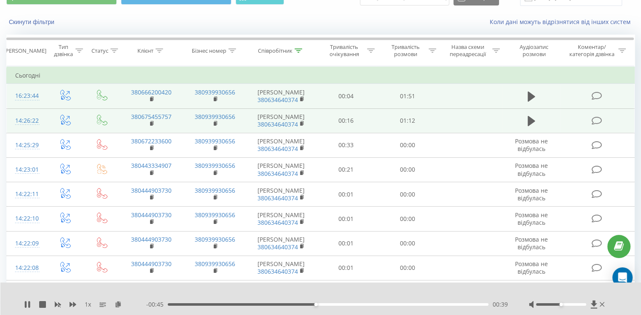
scroll to position [0, 0]
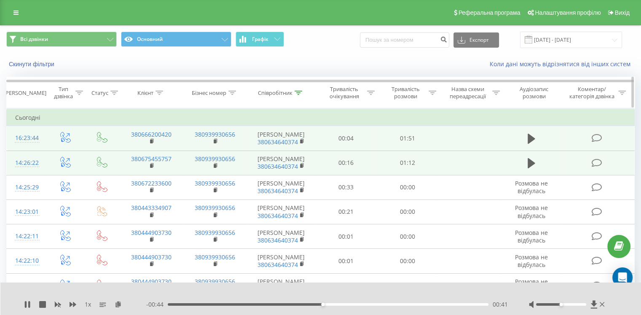
click at [298, 94] on icon at bounding box center [299, 93] width 8 height 4
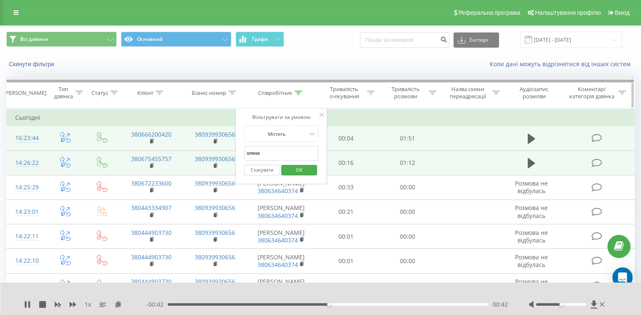
click at [305, 81] on div at bounding box center [319, 81] width 627 height 3
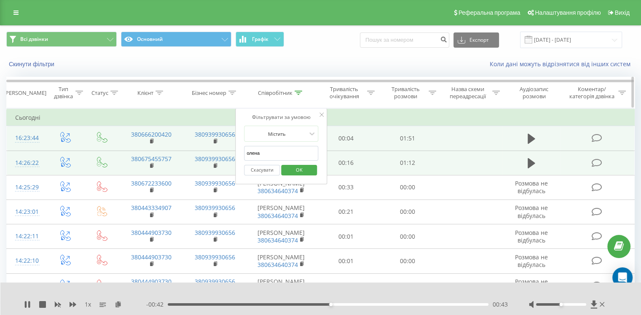
click at [299, 92] on icon at bounding box center [299, 93] width 8 height 4
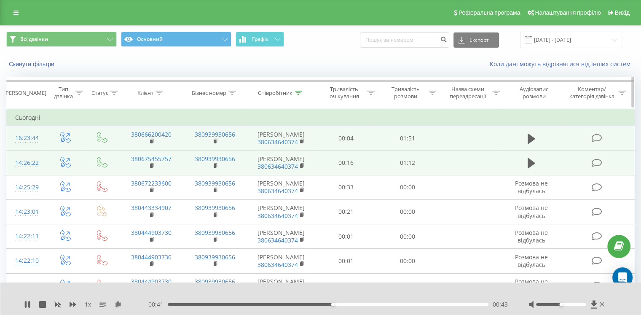
click at [299, 94] on icon at bounding box center [299, 93] width 8 height 4
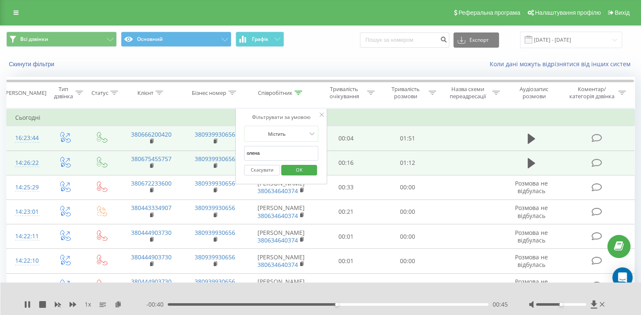
drag, startPoint x: 297, startPoint y: 149, endPoint x: 224, endPoint y: 142, distance: 72.8
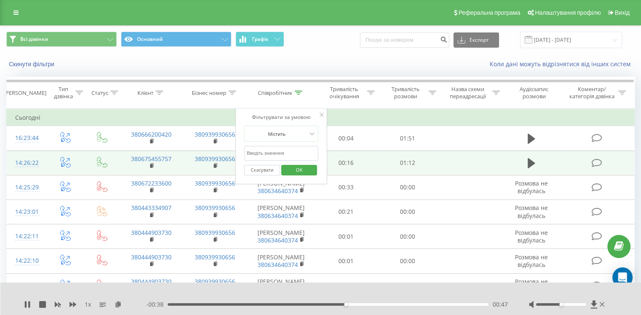
click at [304, 167] on span "OK" at bounding box center [299, 169] width 24 height 13
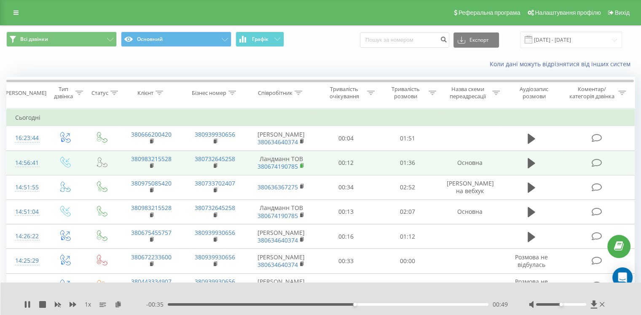
click at [302, 167] on rect at bounding box center [301, 166] width 3 height 4
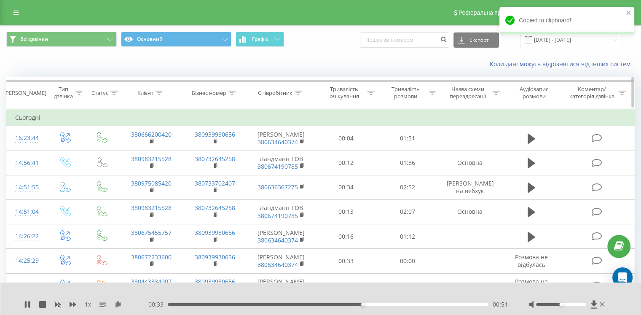
click at [300, 91] on icon at bounding box center [299, 93] width 8 height 4
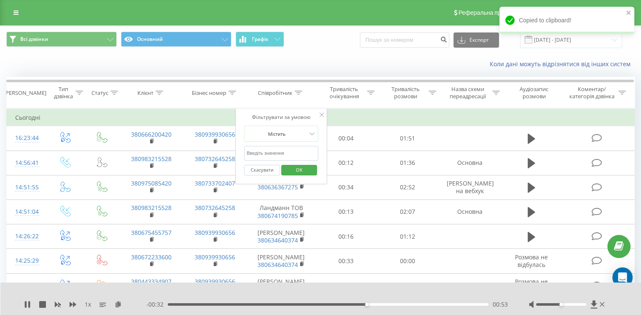
click at [284, 153] on input "text" at bounding box center [281, 153] width 74 height 15
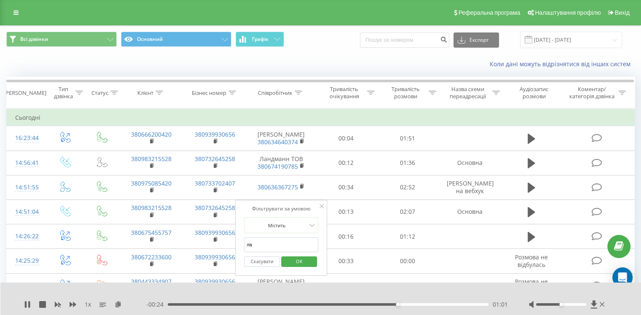
scroll to position [211, 0]
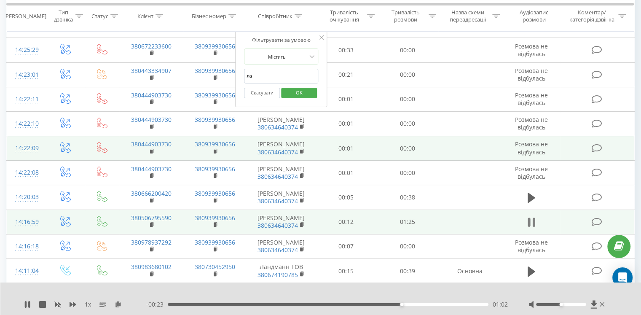
type input "ла"
click at [525, 221] on button at bounding box center [531, 222] width 13 height 13
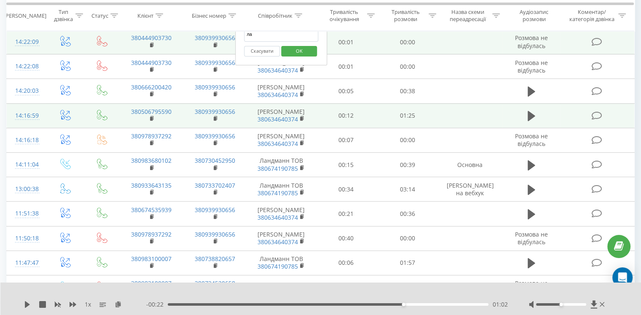
scroll to position [275, 0]
